Goal: Information Seeking & Learning: Learn about a topic

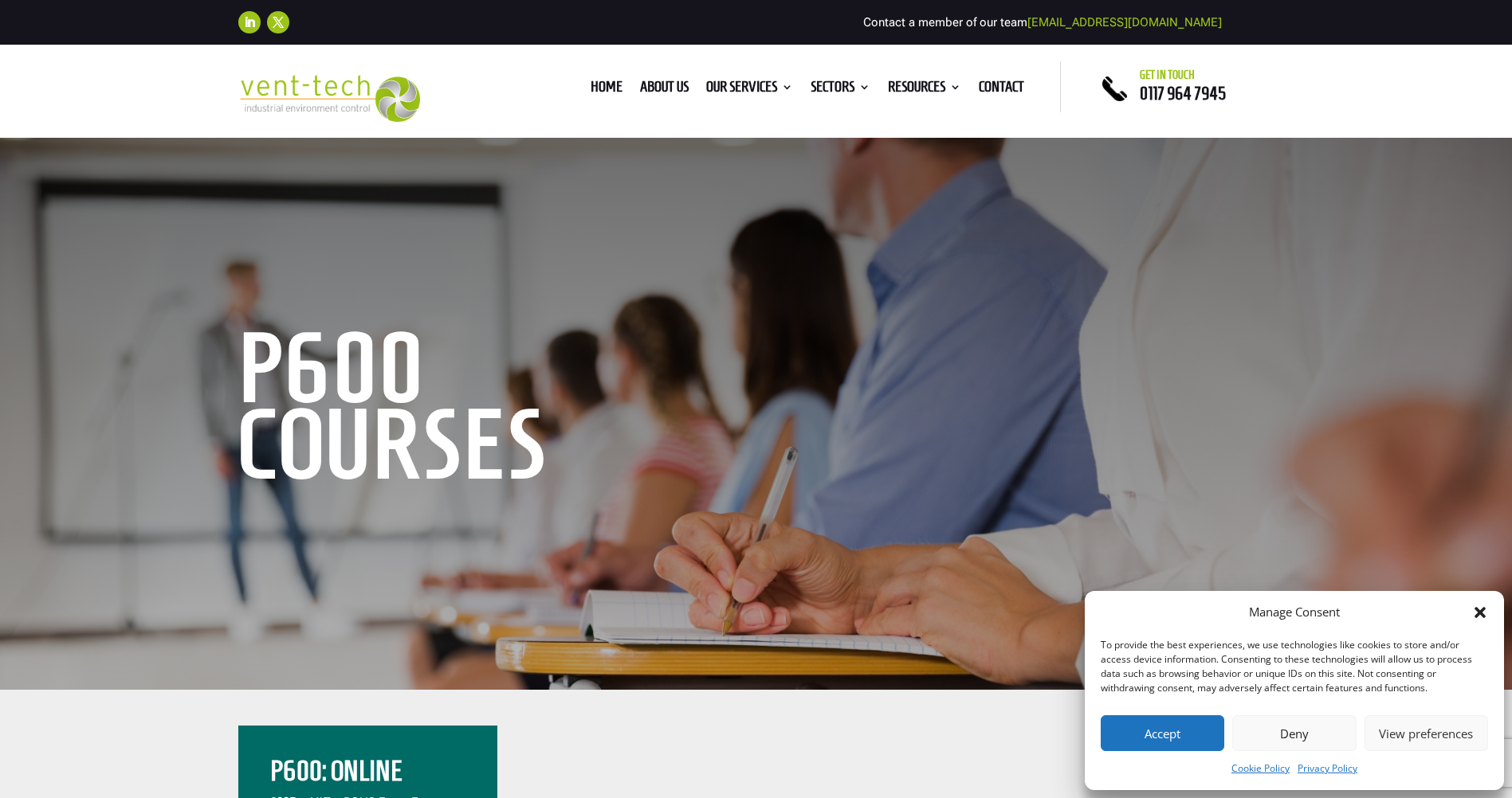
click at [1168, 733] on button "Accept" at bounding box center [1163, 733] width 124 height 36
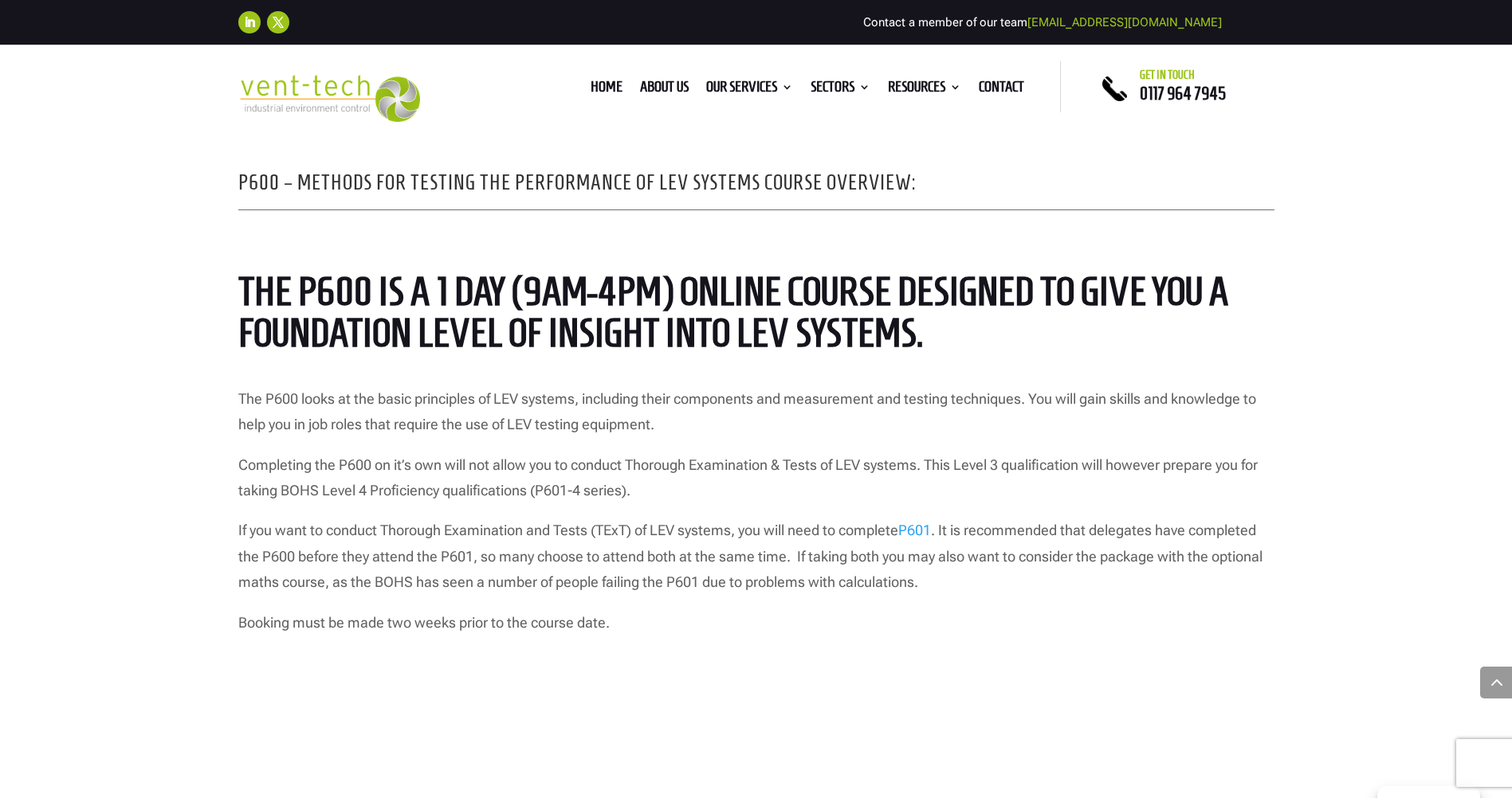
scroll to position [1195, 0]
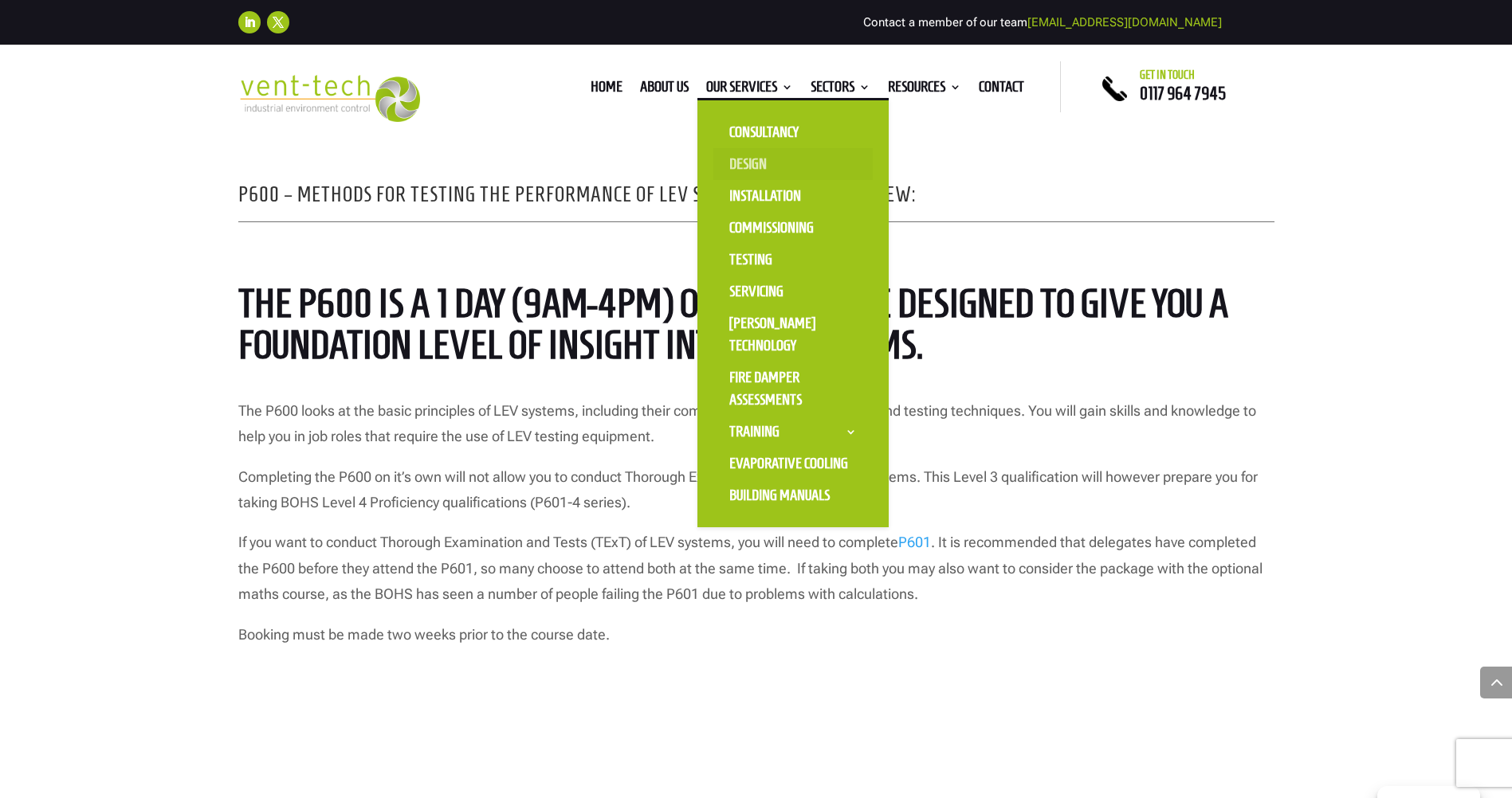
click at [746, 159] on link "Design" at bounding box center [793, 164] width 160 height 32
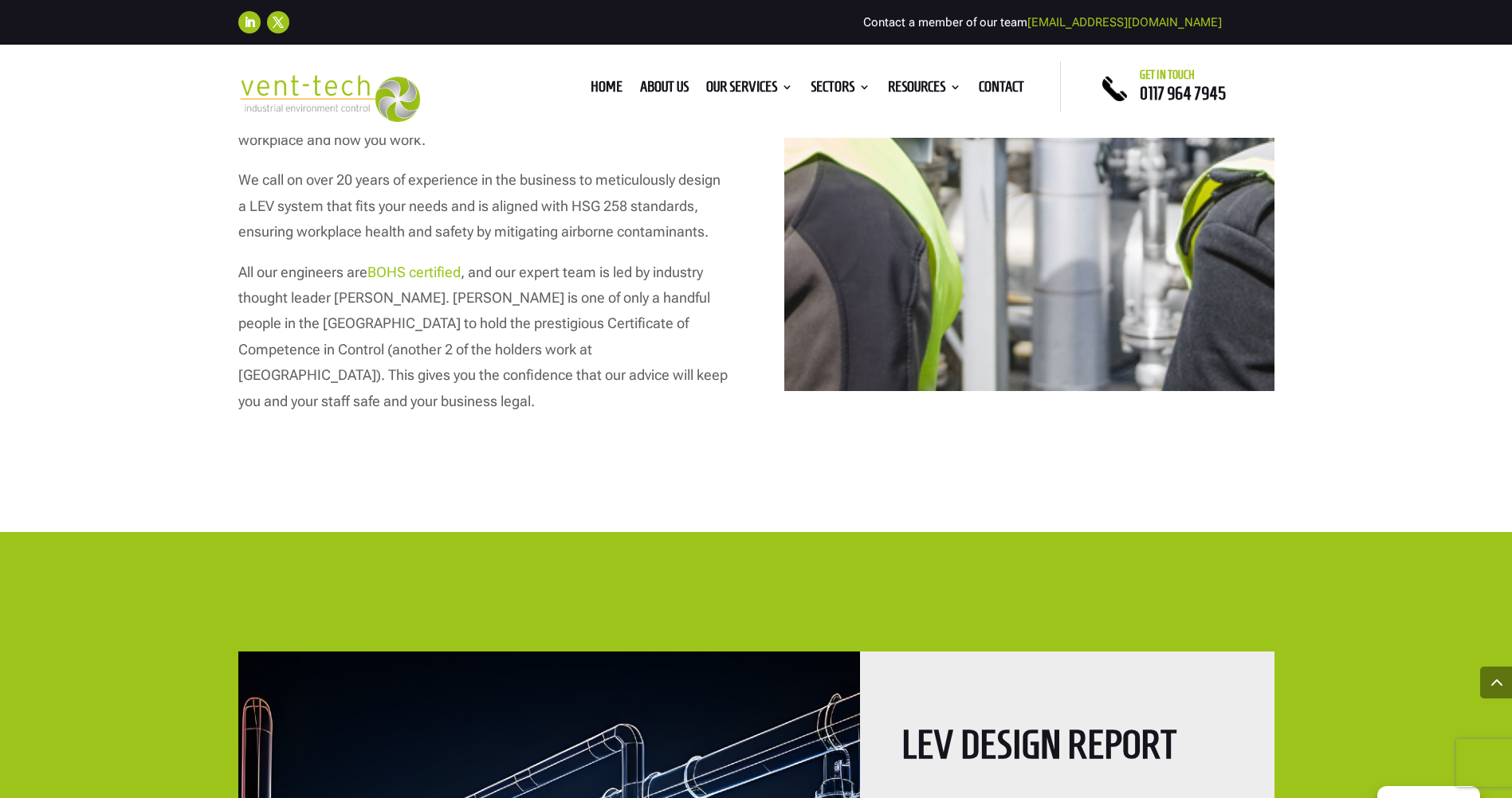
scroll to position [2390, 0]
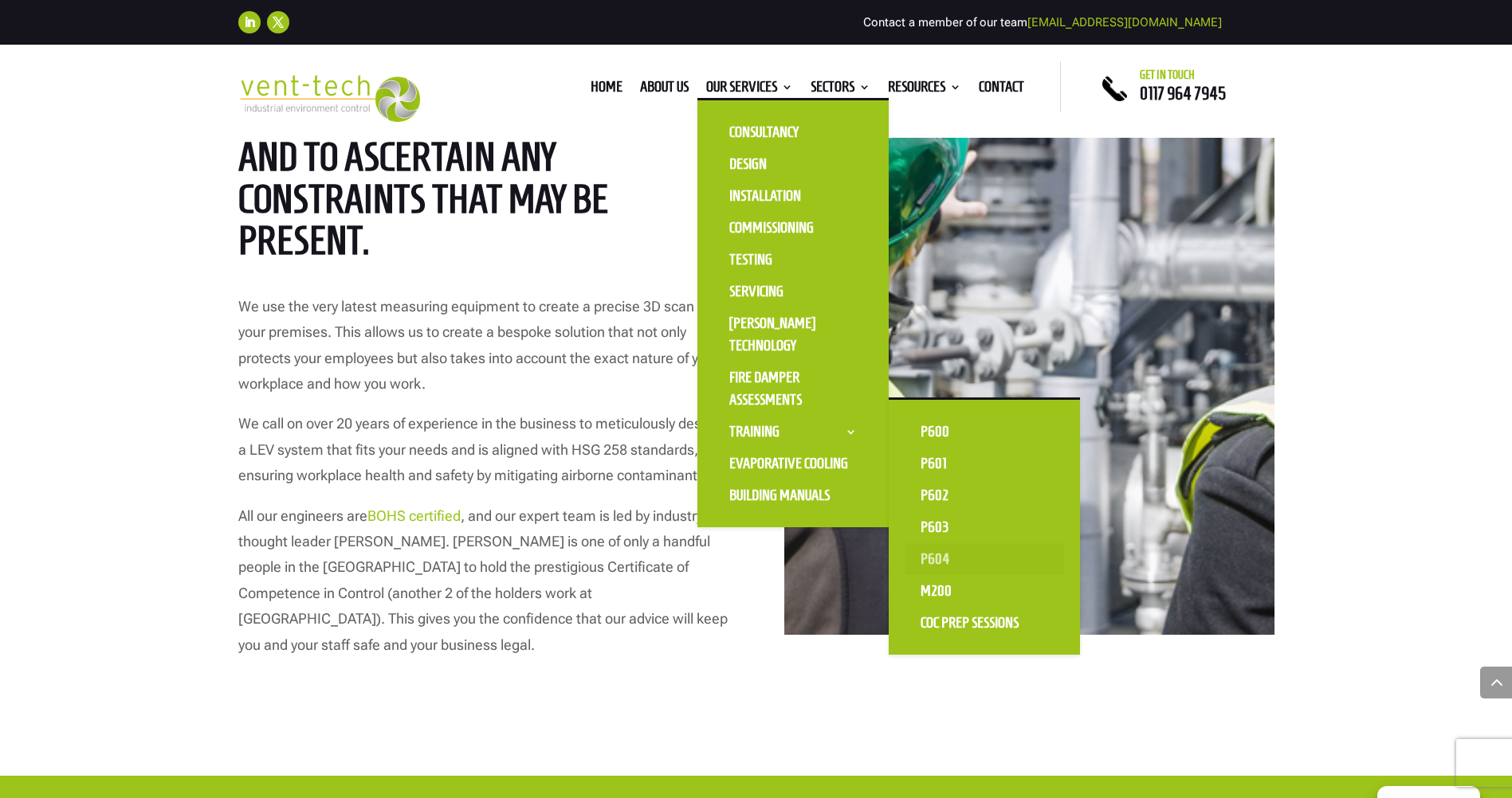
click at [936, 555] on link "P604" at bounding box center [984, 559] width 160 height 32
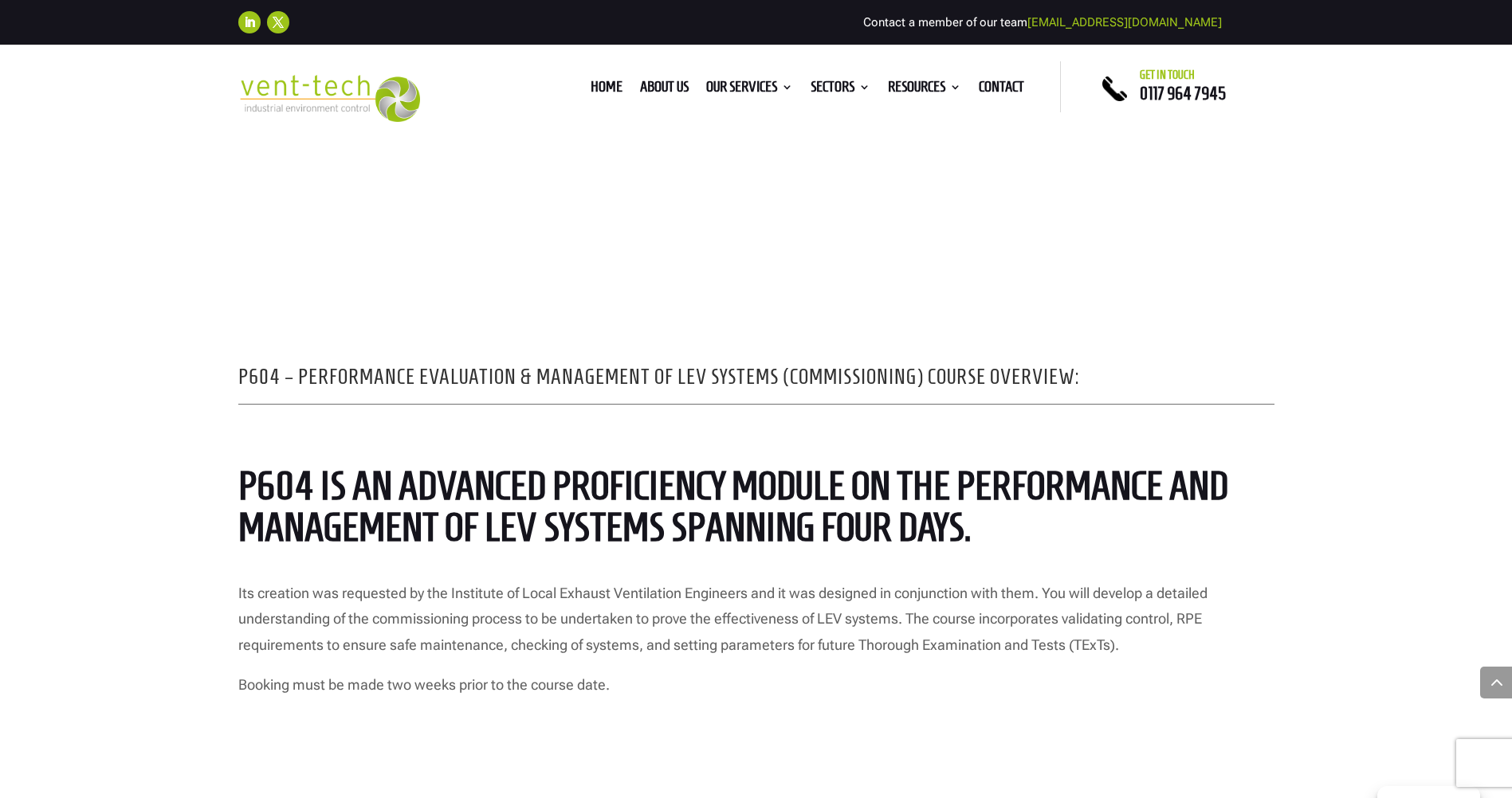
scroll to position [1036, 0]
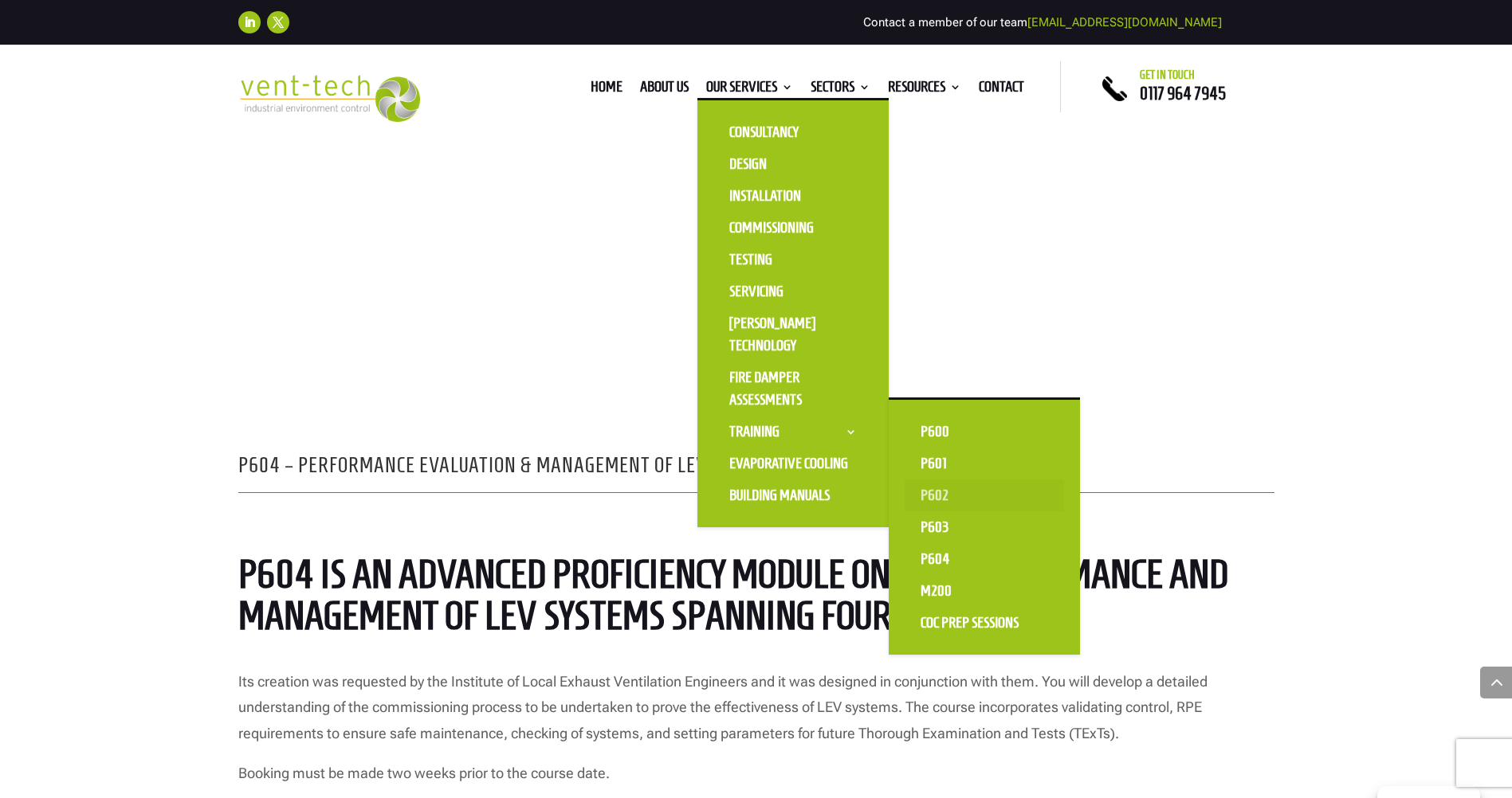
click at [927, 489] on link "P602" at bounding box center [984, 495] width 160 height 32
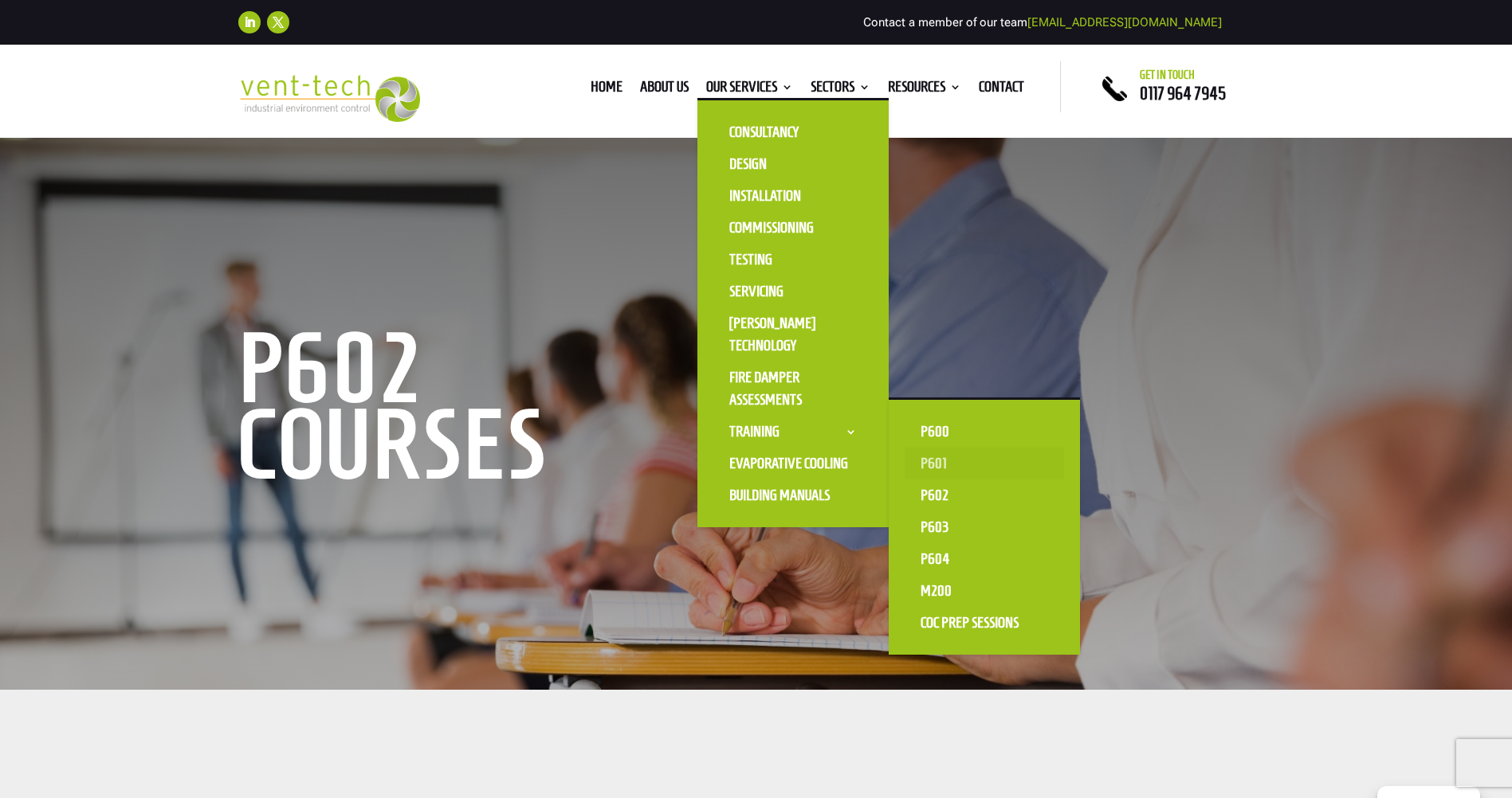
click at [931, 463] on link "P601" at bounding box center [984, 463] width 160 height 32
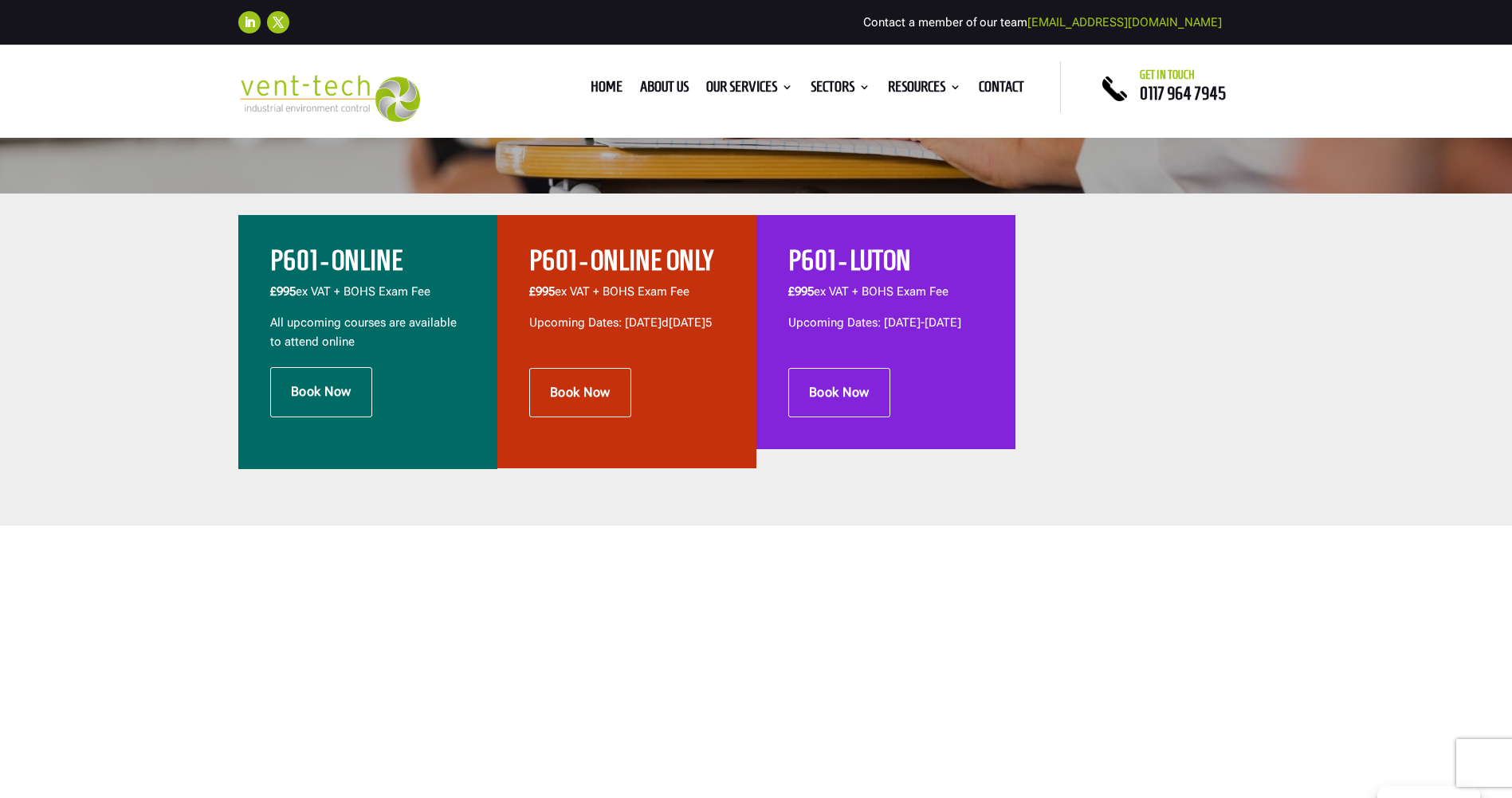
scroll to position [160, 0]
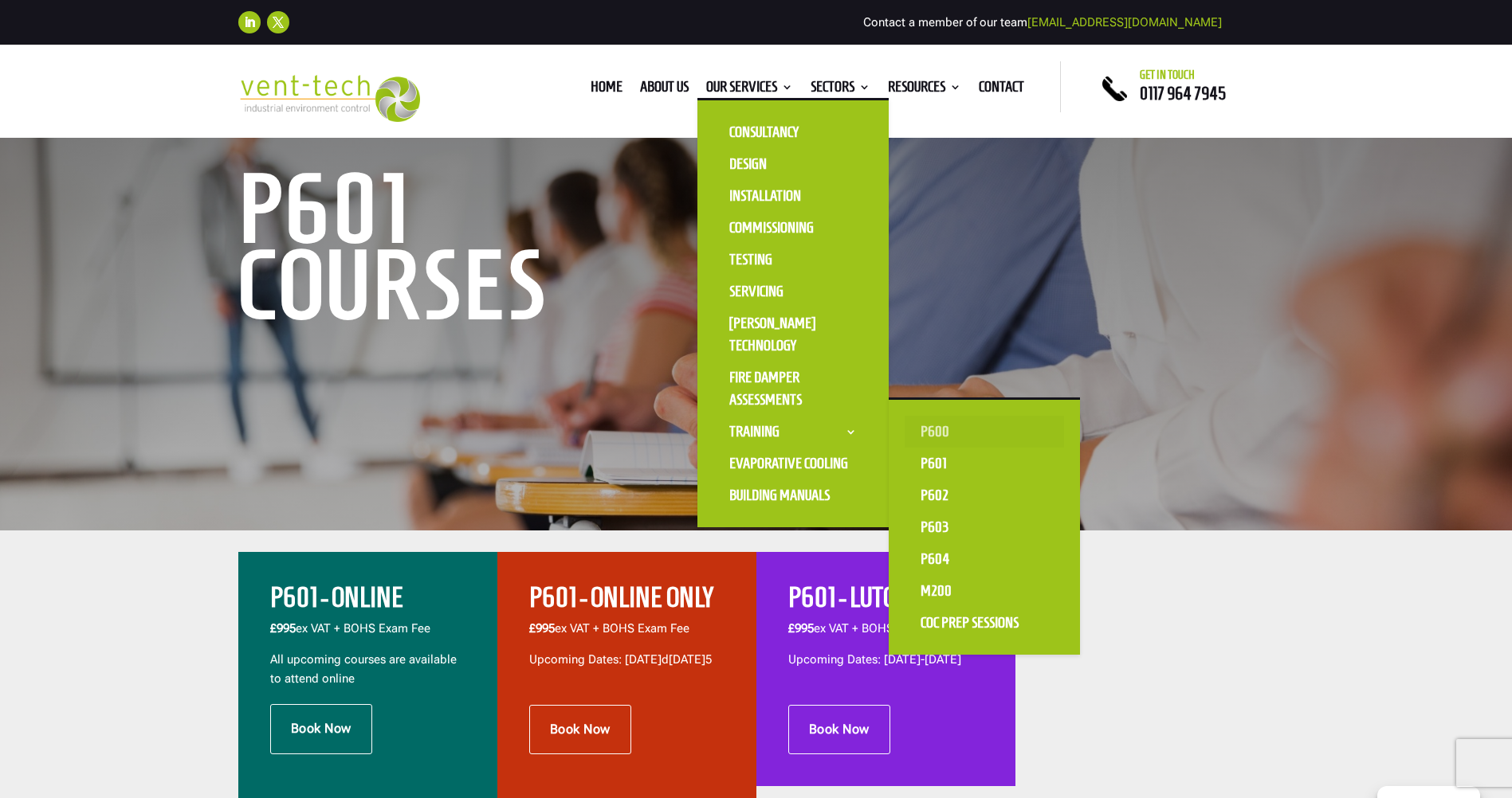
click at [942, 423] on link "P600" at bounding box center [984, 432] width 160 height 32
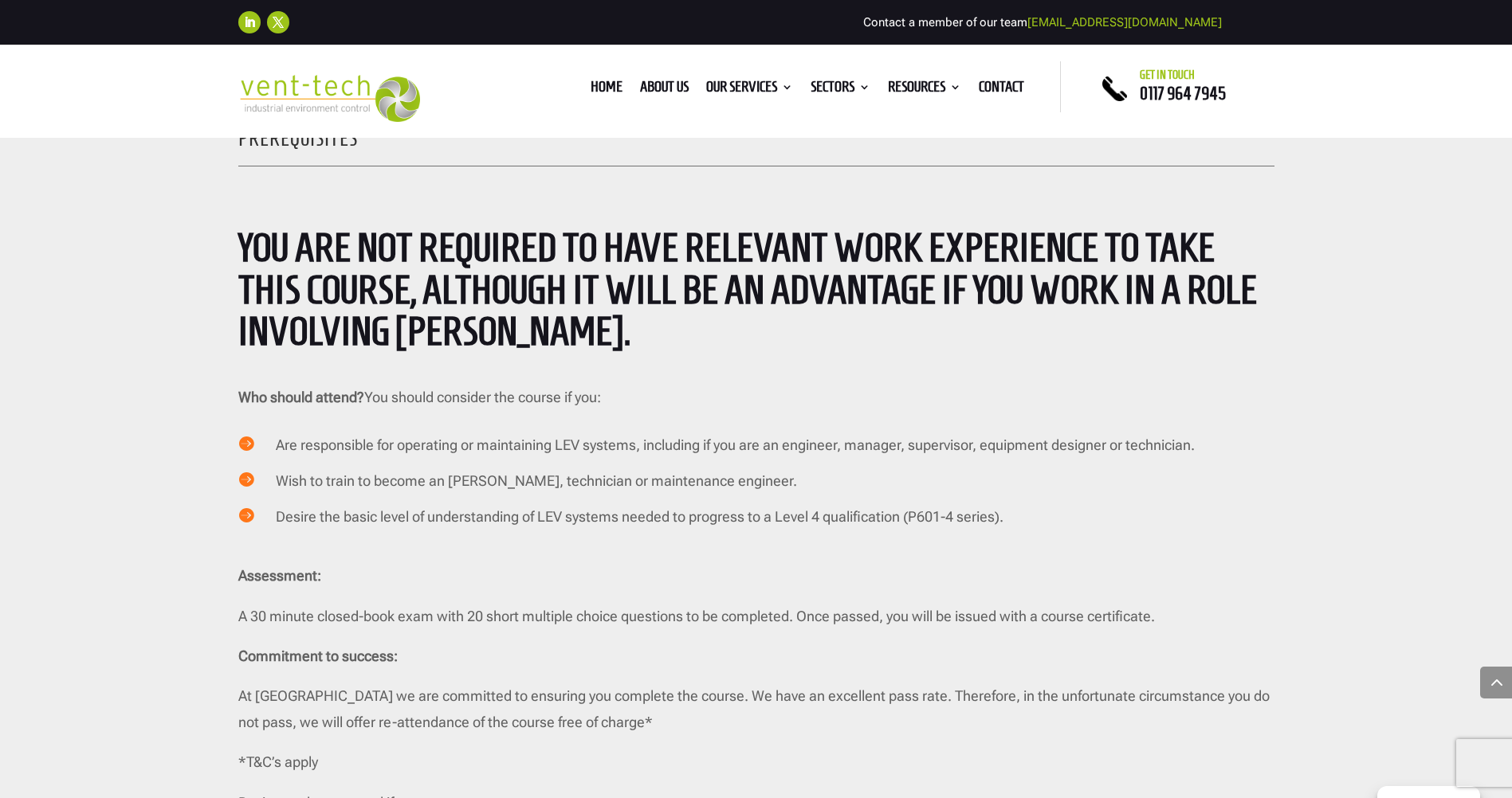
scroll to position [2789, 0]
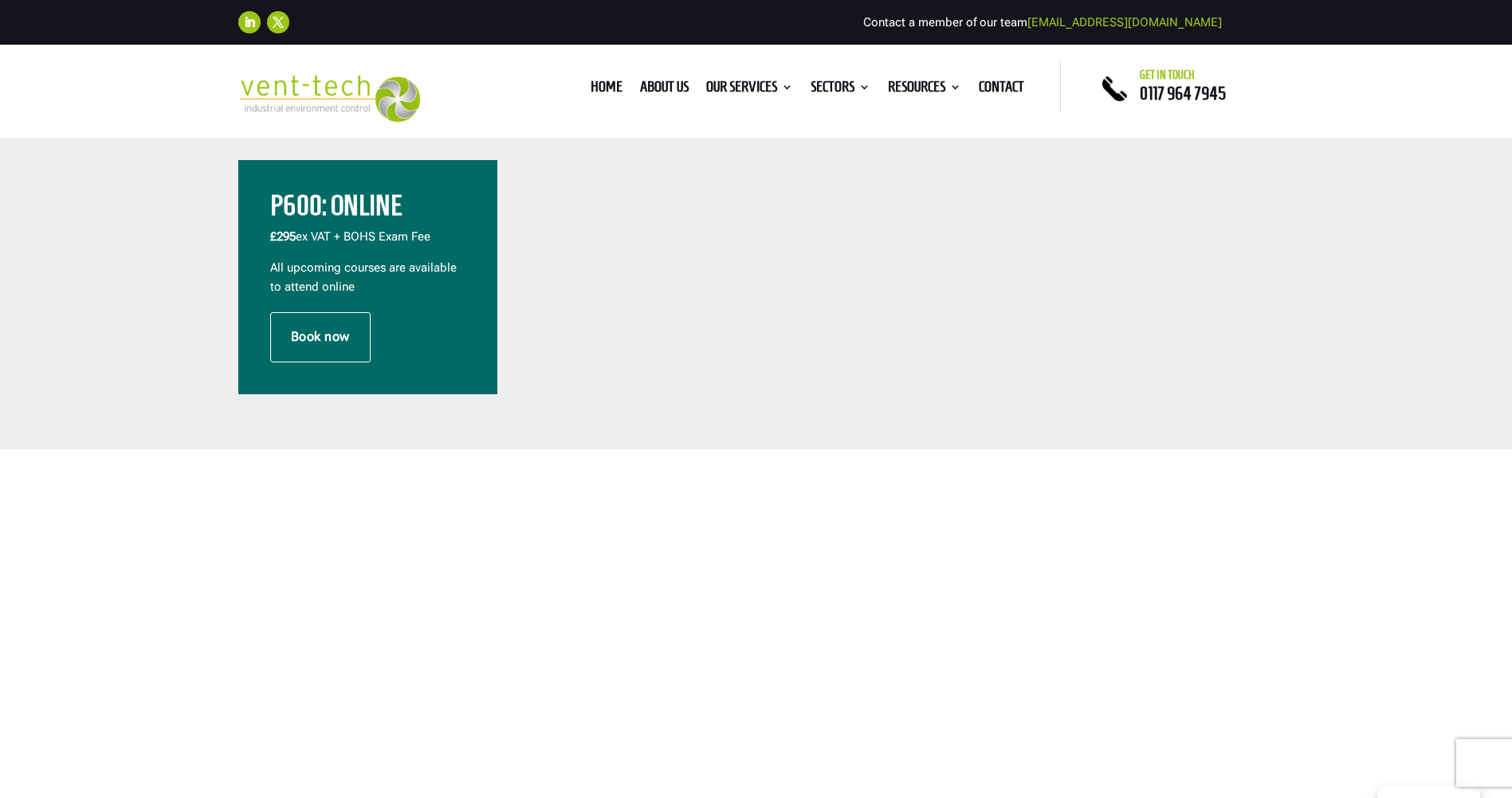
scroll to position [558, 0]
